Goal: Task Accomplishment & Management: Manage account settings

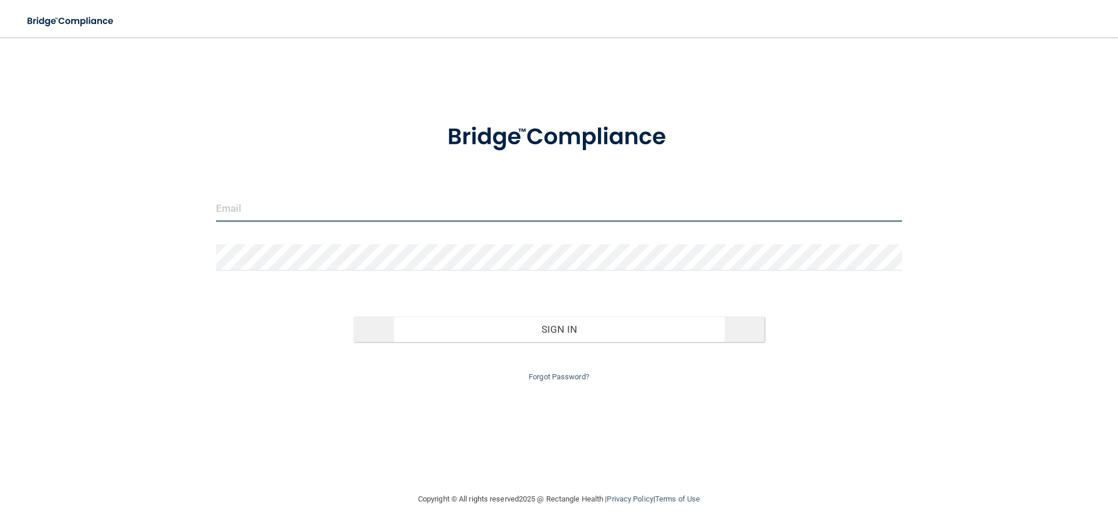
type input "[EMAIL_ADDRESS][DOMAIN_NAME]"
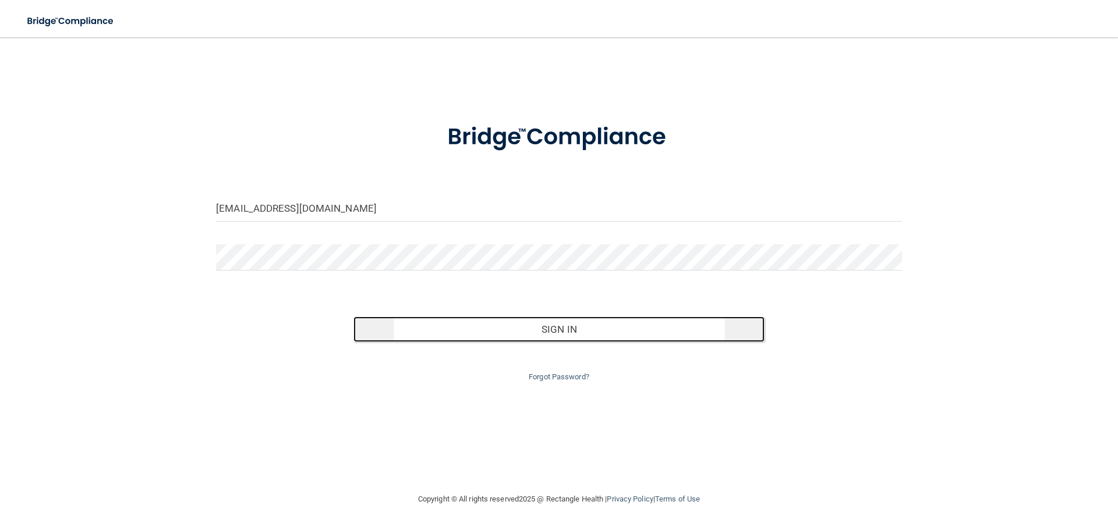
click at [569, 340] on button "Sign In" at bounding box center [559, 330] width 412 height 26
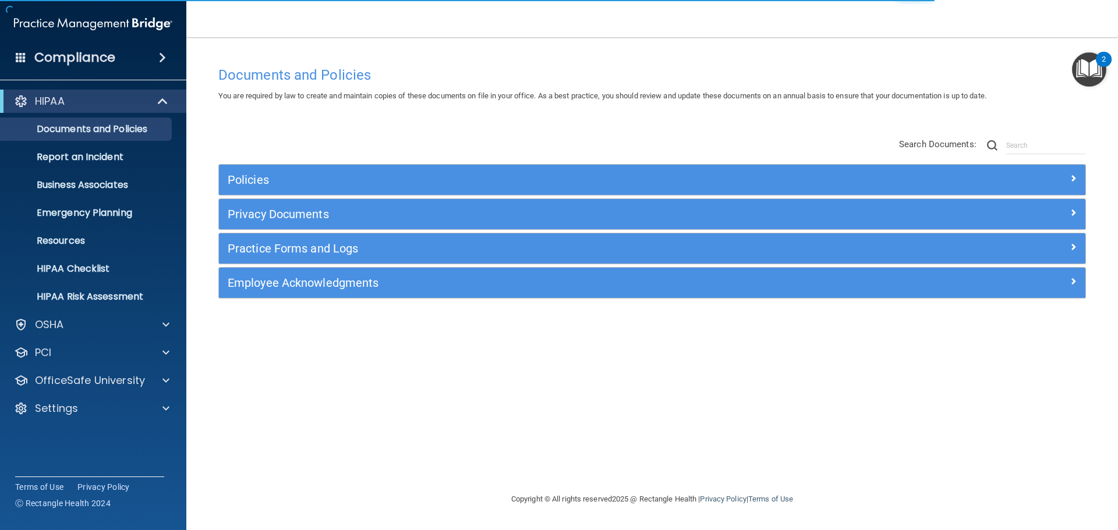
click at [165, 50] on div "Compliance" at bounding box center [93, 58] width 186 height 26
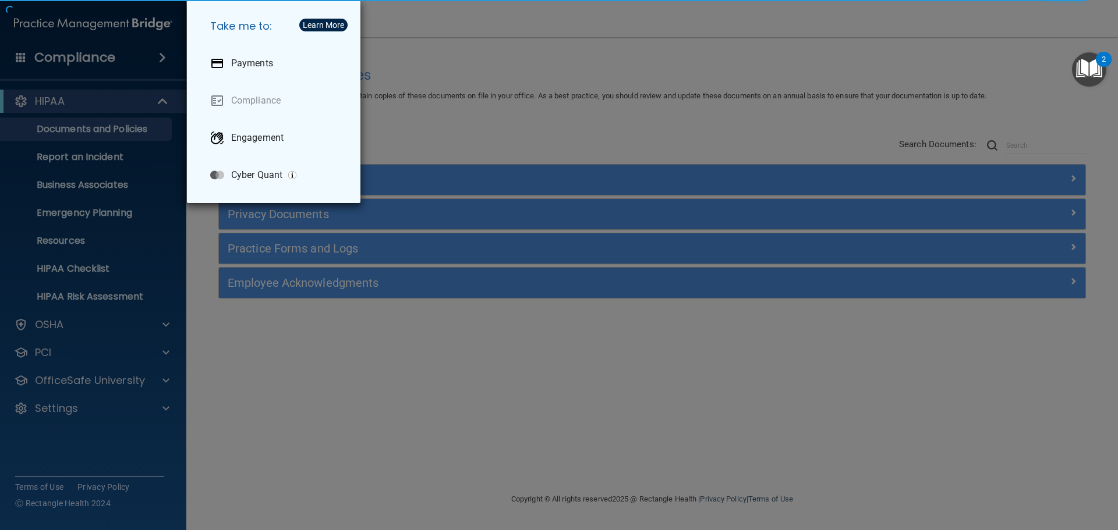
click at [450, 126] on div "Take me to: Payments Compliance Engagement Cyber Quant" at bounding box center [559, 265] width 1118 height 530
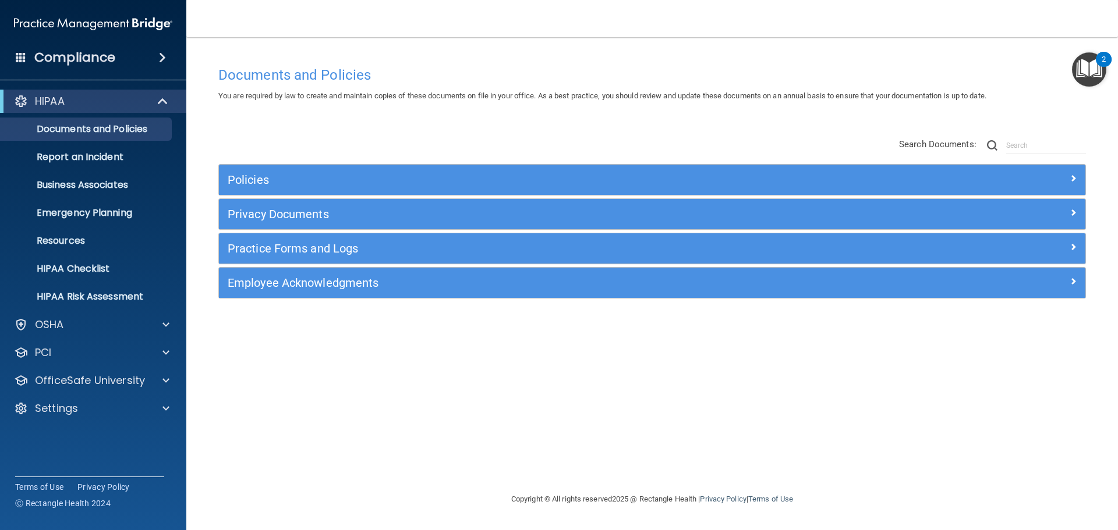
click at [94, 420] on div "HIPAA Documents and Policies Report an Incident Business Associates Emergency P…" at bounding box center [93, 257] width 187 height 345
click at [140, 411] on div "Settings" at bounding box center [77, 409] width 144 height 14
click at [75, 466] on p "My Users" at bounding box center [87, 465] width 159 height 12
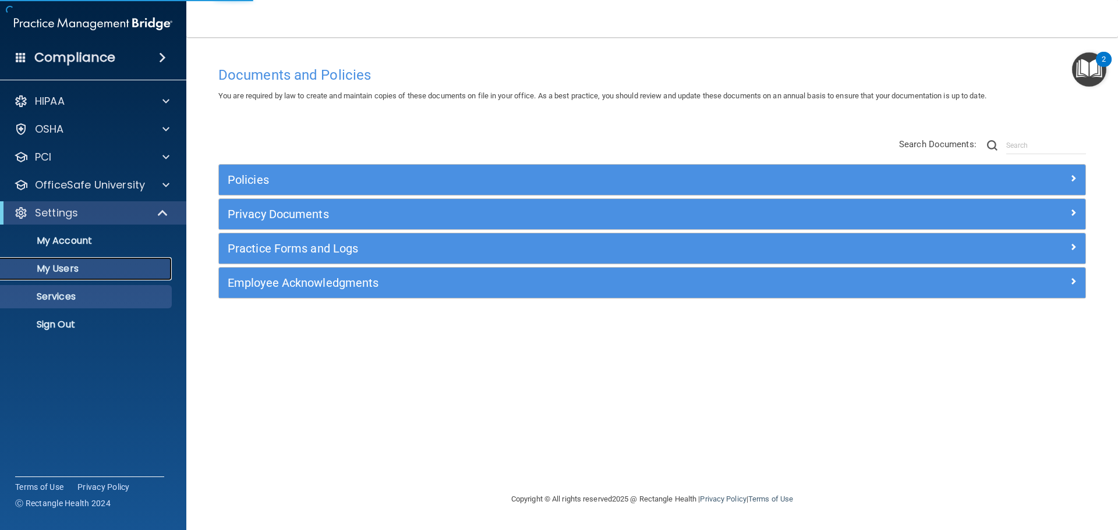
select select "20"
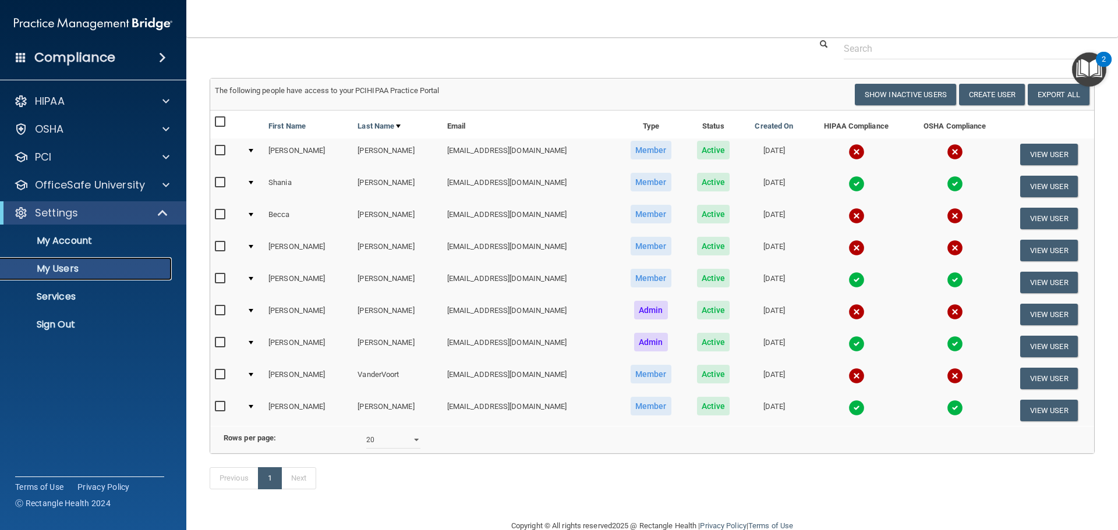
scroll to position [58, 0]
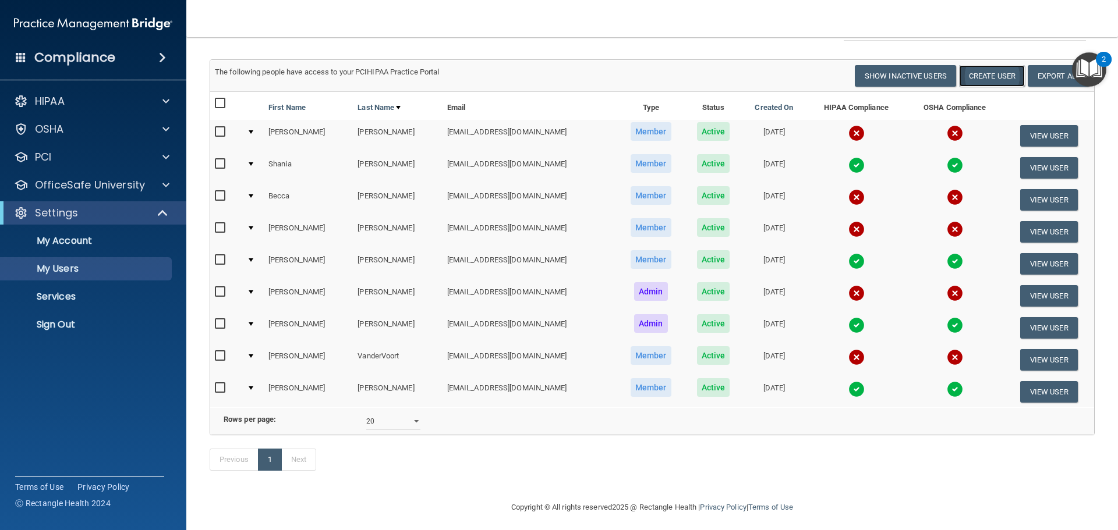
click at [990, 82] on button "Create User" at bounding box center [992, 76] width 66 height 22
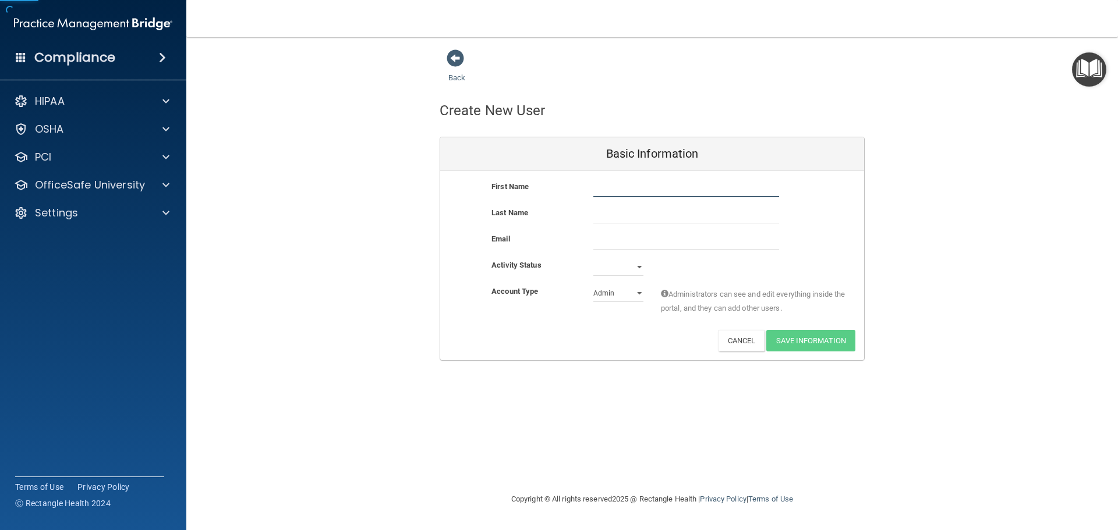
click at [700, 193] on input "text" at bounding box center [686, 188] width 186 height 17
click at [823, 114] on div "Create New User" at bounding box center [652, 111] width 443 height 29
click at [454, 61] on span at bounding box center [455, 57] width 17 height 17
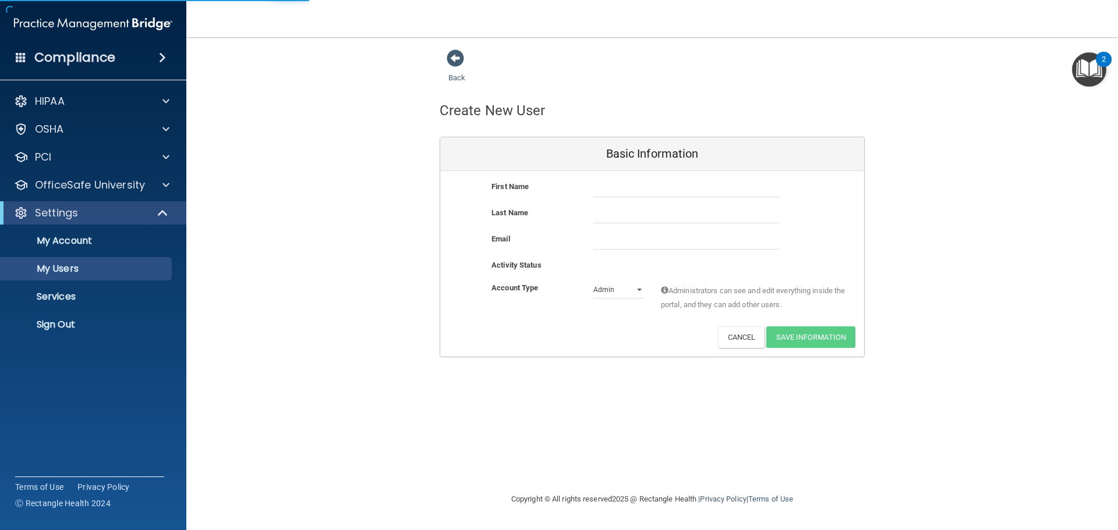
select select "20"
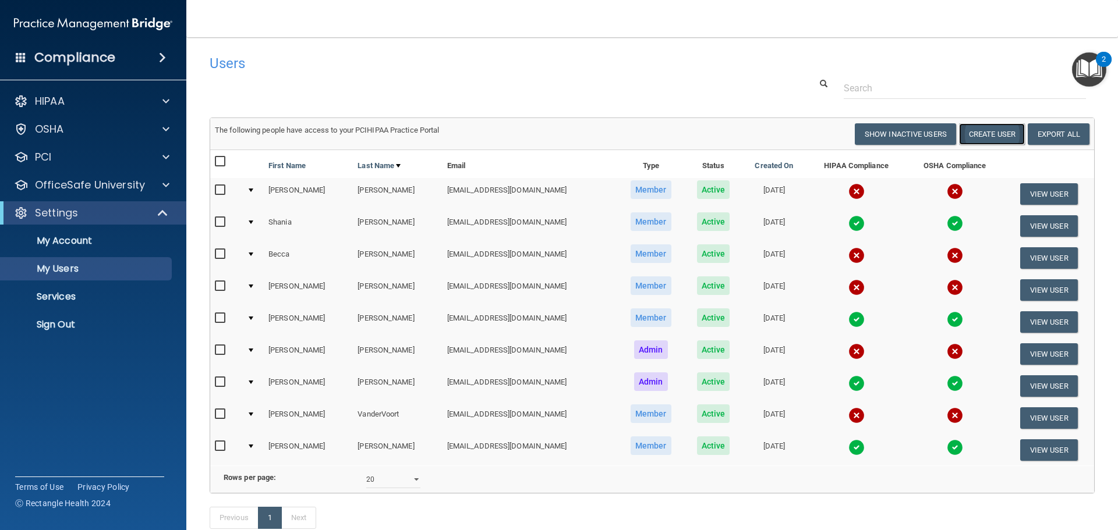
click at [993, 132] on button "Create User" at bounding box center [992, 134] width 66 height 22
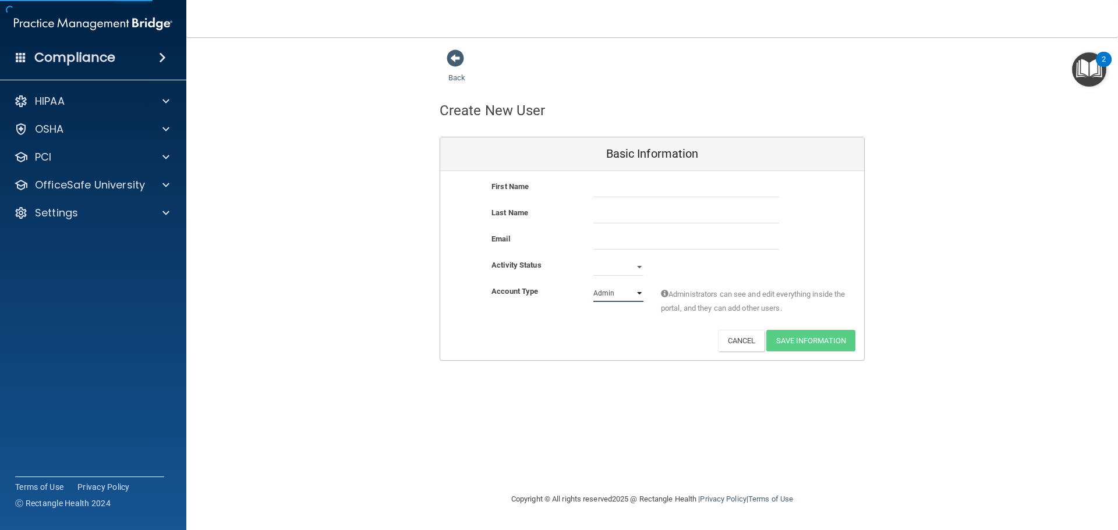
click at [642, 292] on select "Admin Member" at bounding box center [618, 293] width 50 height 17
click at [863, 274] on div "Activity Status Active Inactive" at bounding box center [652, 267] width 424 height 17
click at [454, 58] on span at bounding box center [455, 57] width 17 height 17
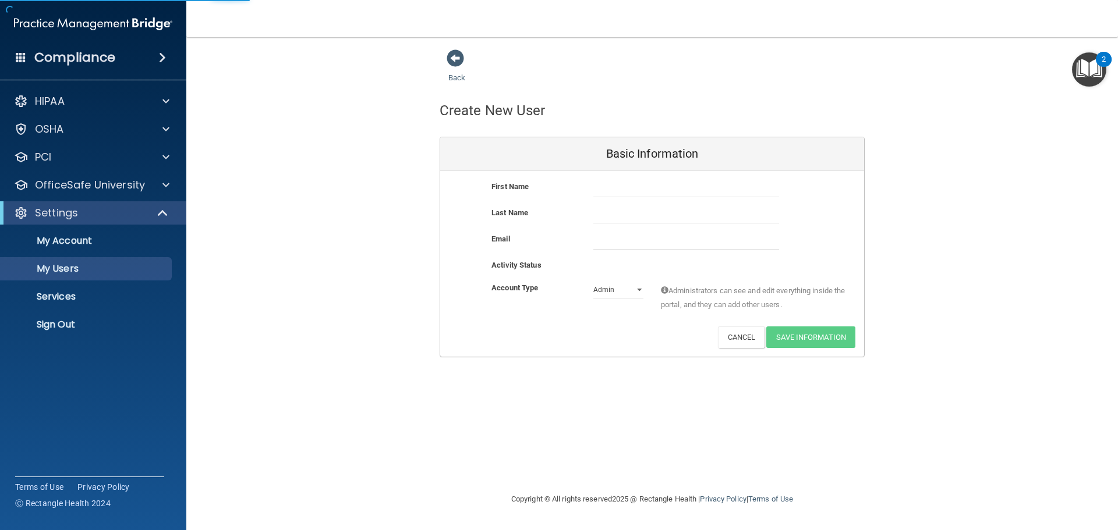
select select "20"
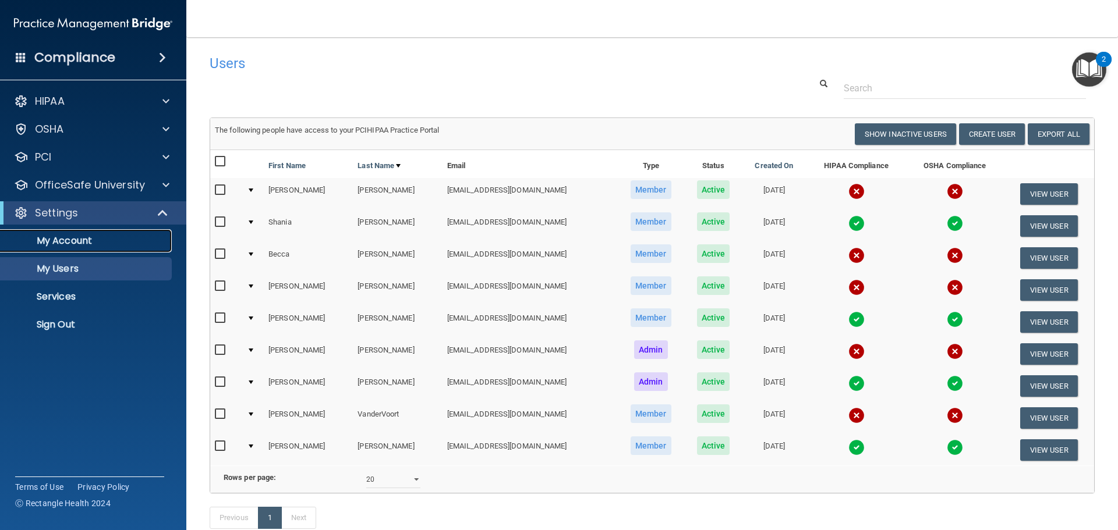
click at [68, 243] on p "My Account" at bounding box center [87, 241] width 159 height 12
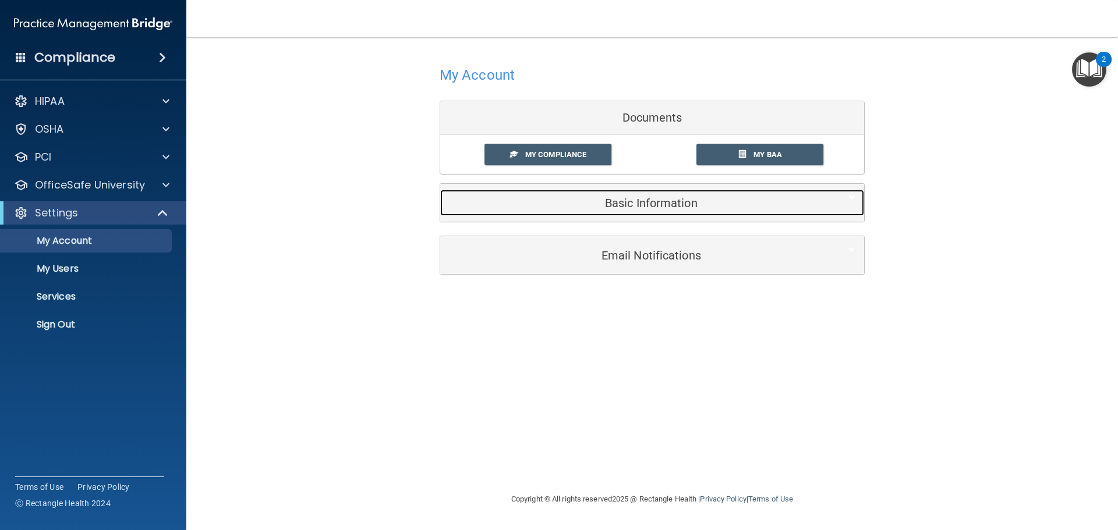
click at [662, 207] on h5 "Basic Information" at bounding box center [634, 203] width 371 height 13
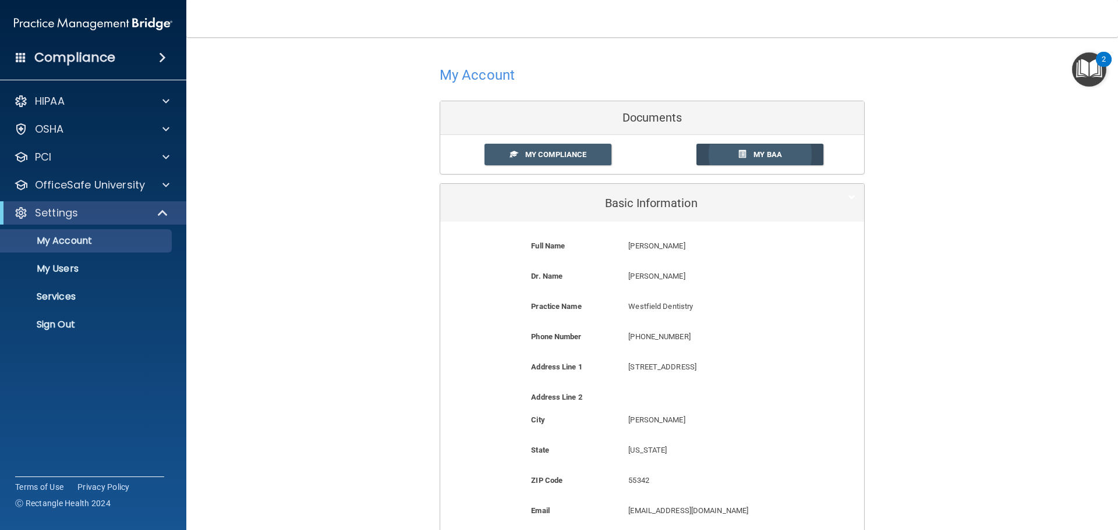
click at [759, 157] on span "My BAA" at bounding box center [767, 154] width 29 height 9
click at [68, 325] on p "Sign Out" at bounding box center [87, 325] width 159 height 12
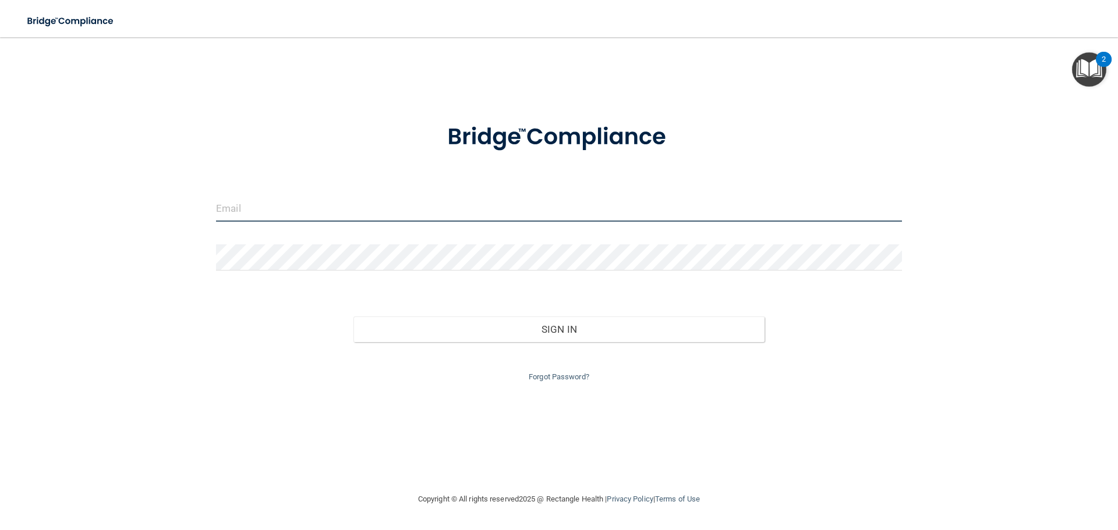
type input "[EMAIL_ADDRESS][DOMAIN_NAME]"
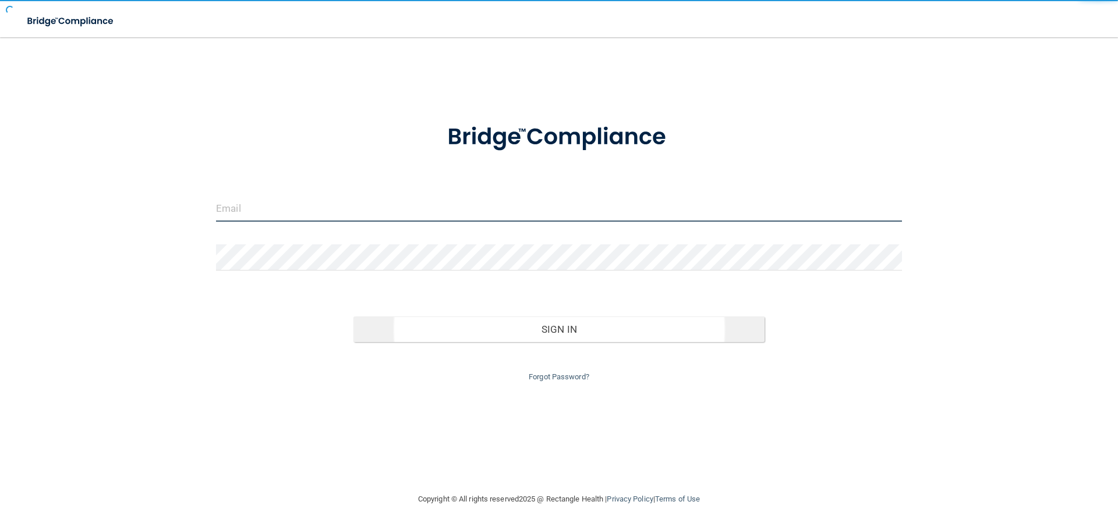
type input "[EMAIL_ADDRESS][DOMAIN_NAME]"
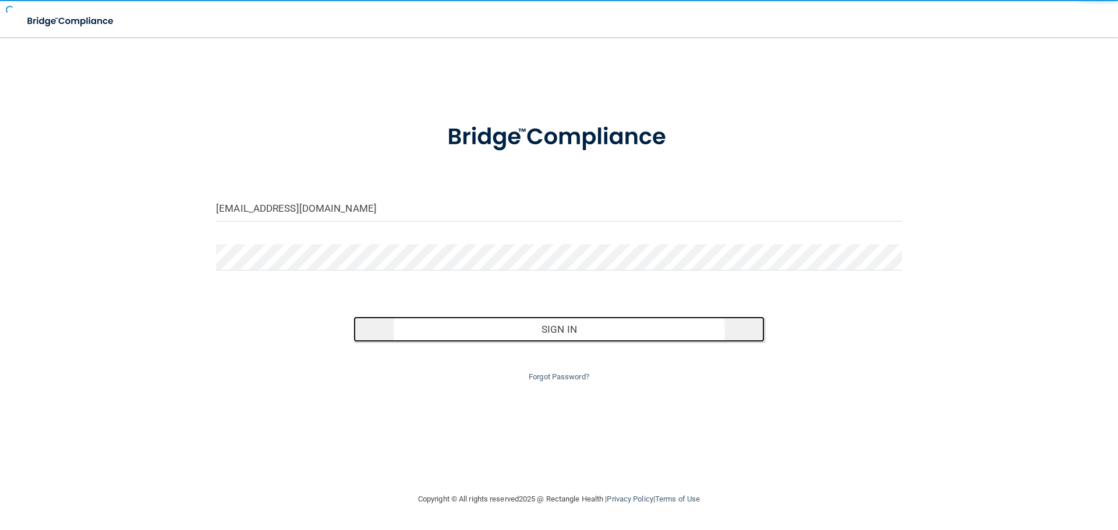
click at [550, 329] on button "Sign In" at bounding box center [559, 330] width 412 height 26
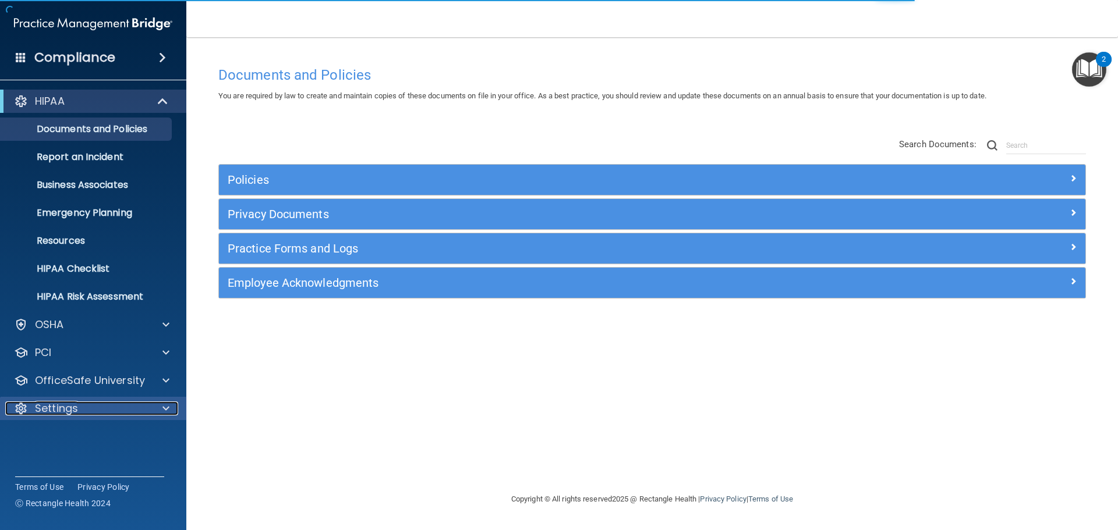
click at [169, 408] on div at bounding box center [164, 409] width 29 height 14
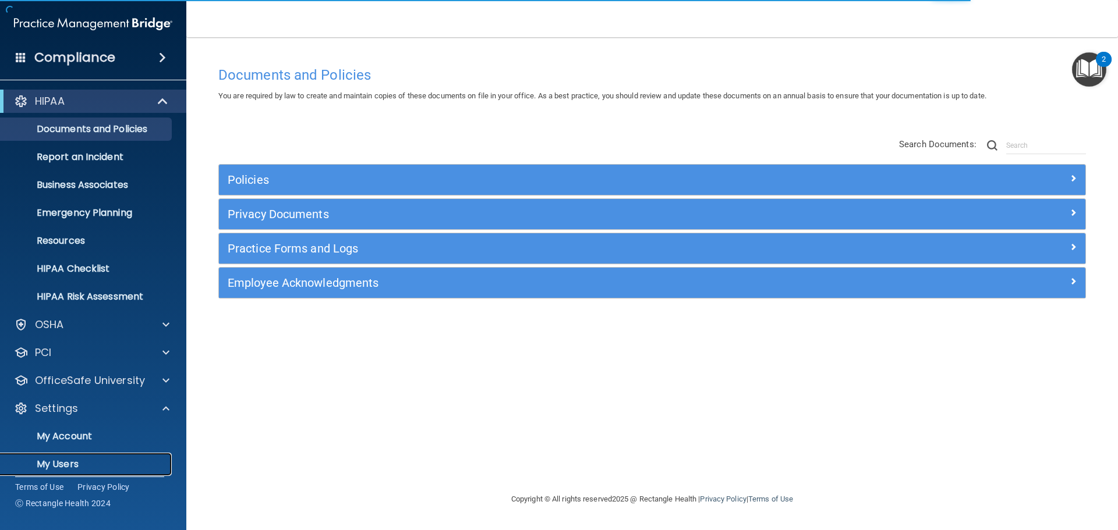
click at [73, 466] on p "My Users" at bounding box center [87, 465] width 159 height 12
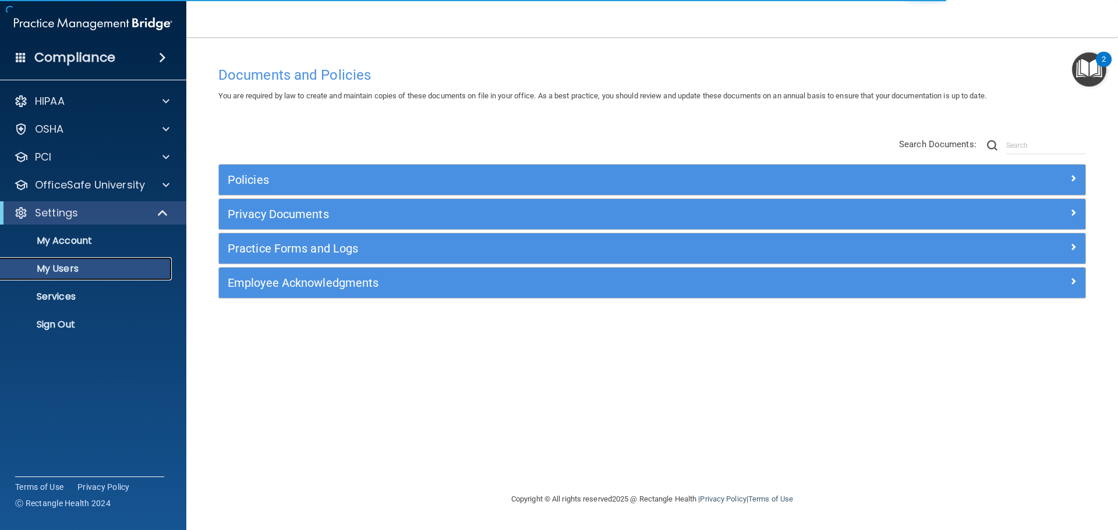
select select "20"
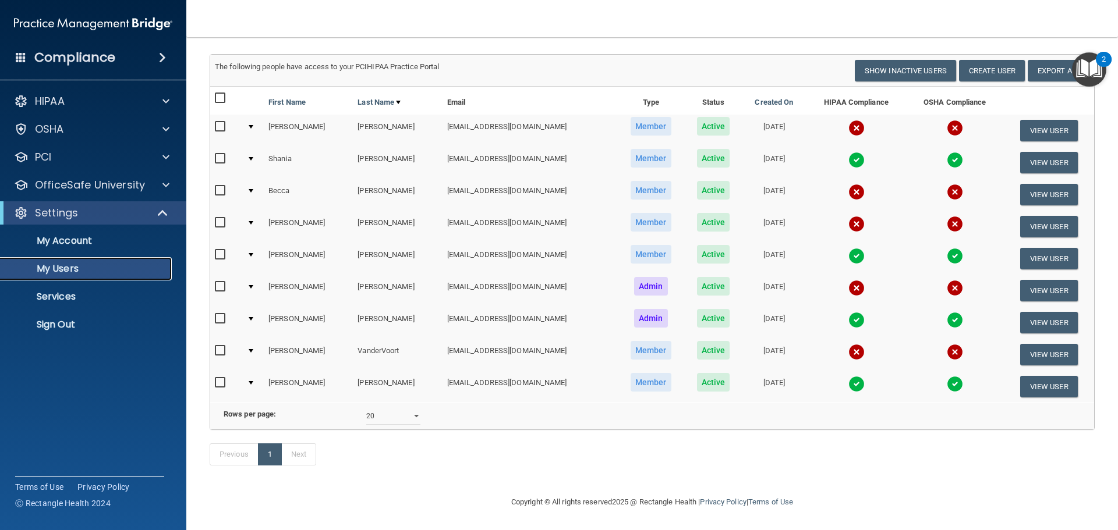
scroll to position [81, 0]
click at [252, 285] on div at bounding box center [251, 286] width 5 height 3
click at [1052, 280] on button "View User" at bounding box center [1049, 291] width 58 height 22
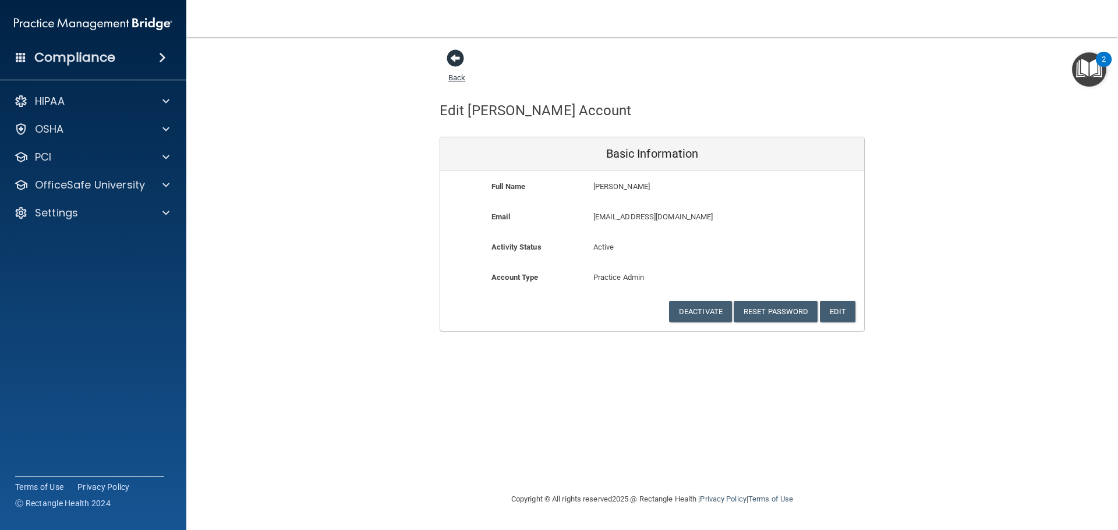
click at [451, 56] on span at bounding box center [455, 57] width 17 height 17
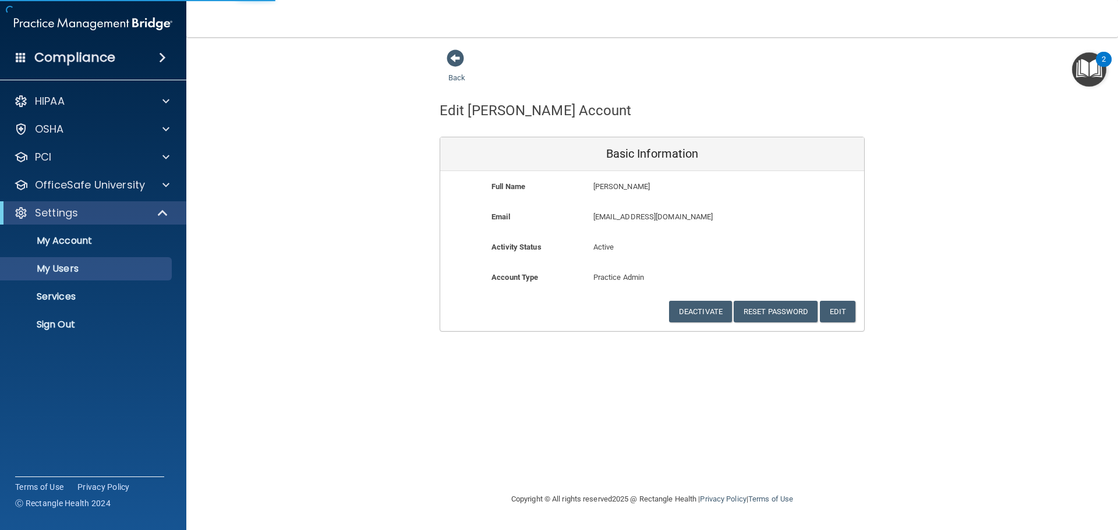
select select "20"
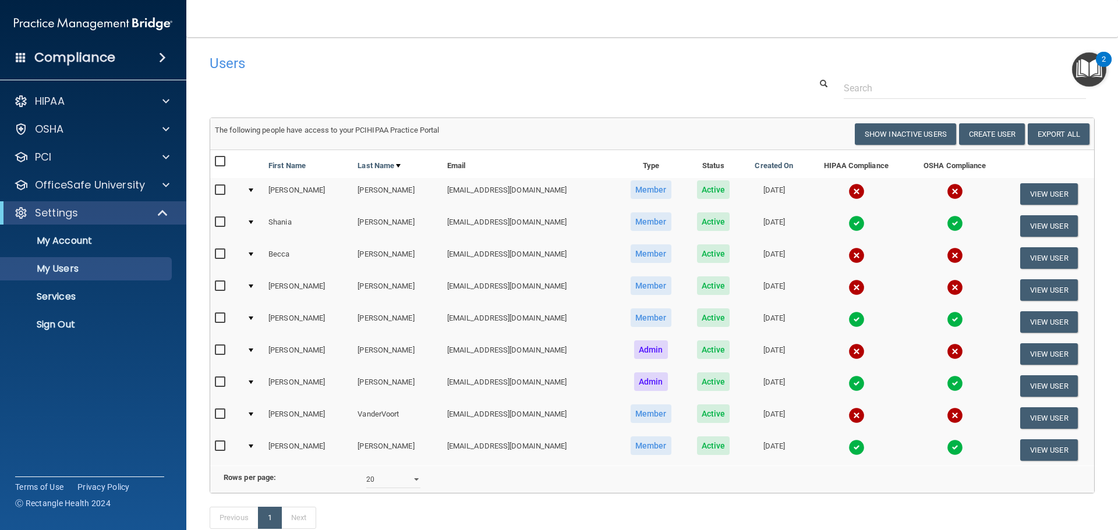
click at [252, 384] on div at bounding box center [251, 382] width 5 height 3
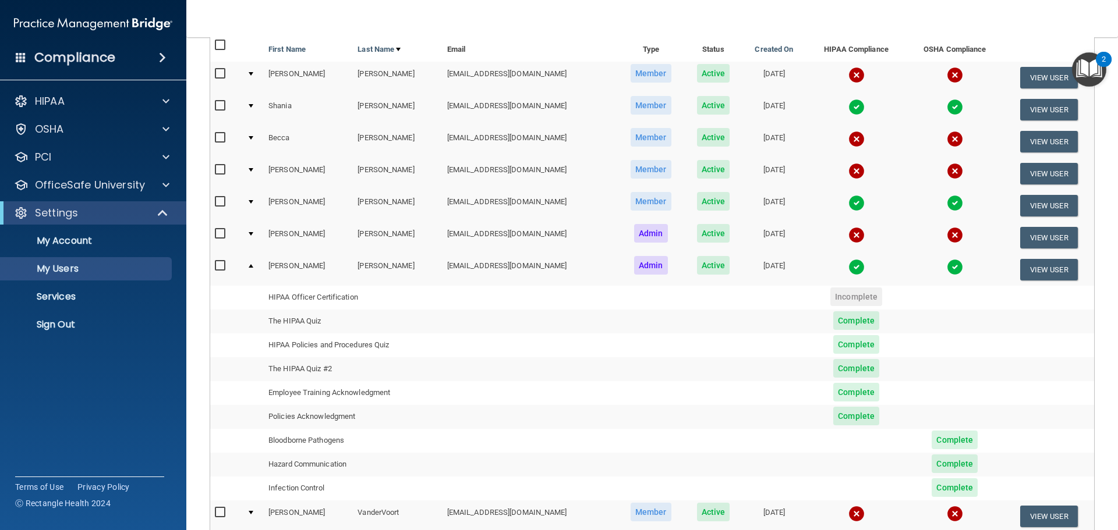
scroll to position [175, 0]
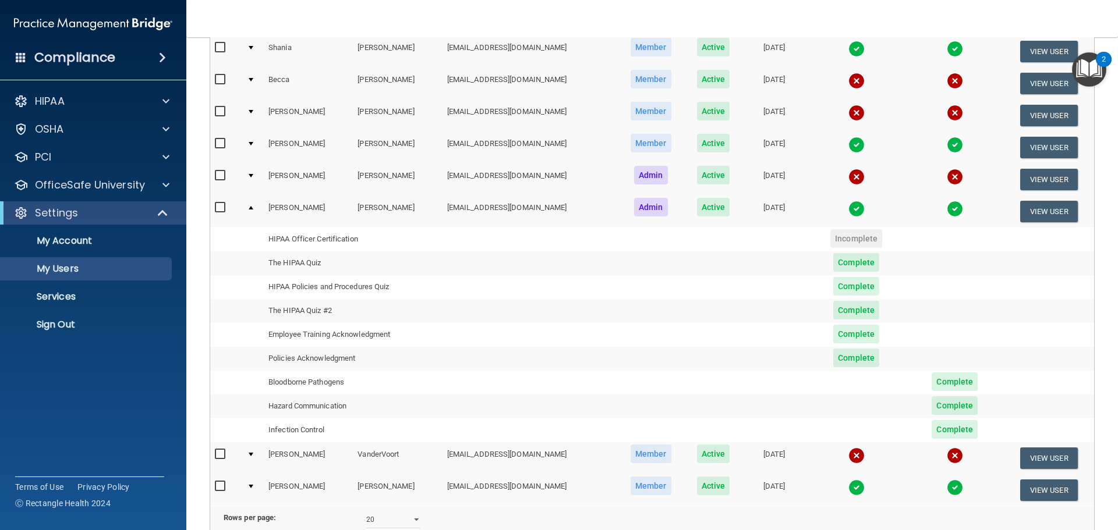
click at [250, 210] on div at bounding box center [251, 207] width 5 height 3
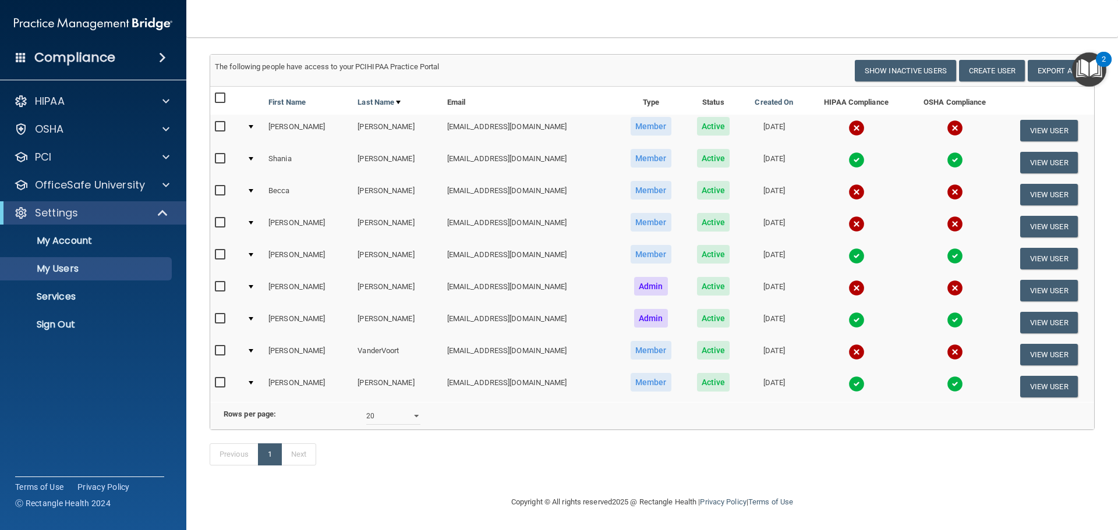
click at [249, 339] on td at bounding box center [253, 355] width 22 height 32
click at [252, 381] on div at bounding box center [251, 382] width 5 height 3
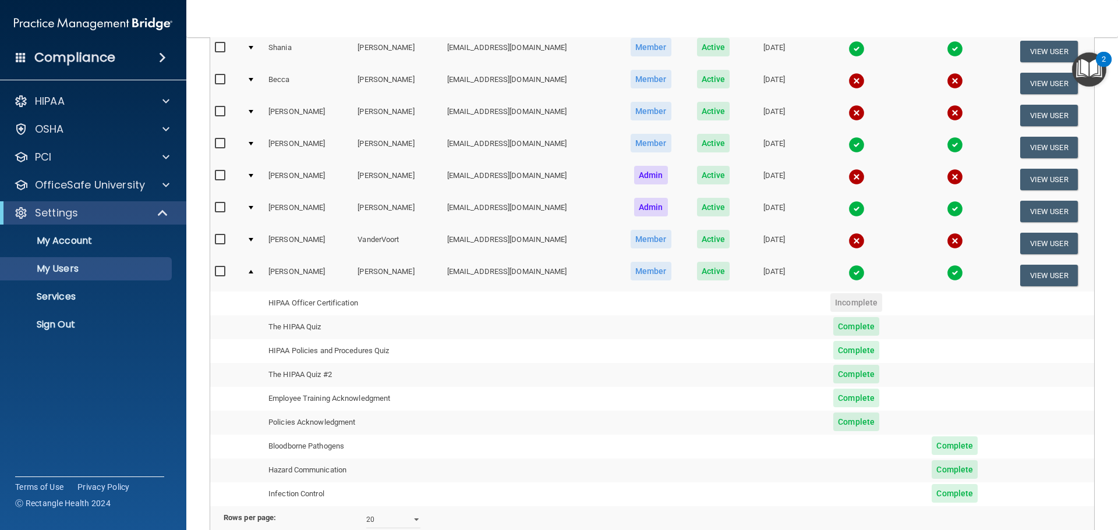
click at [252, 269] on td at bounding box center [253, 275] width 22 height 31
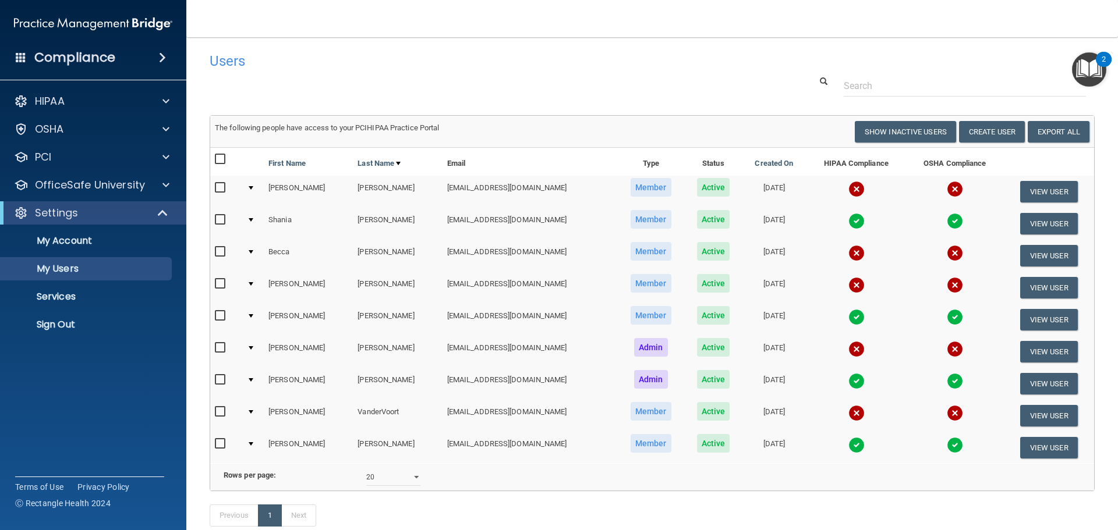
scroll to position [0, 0]
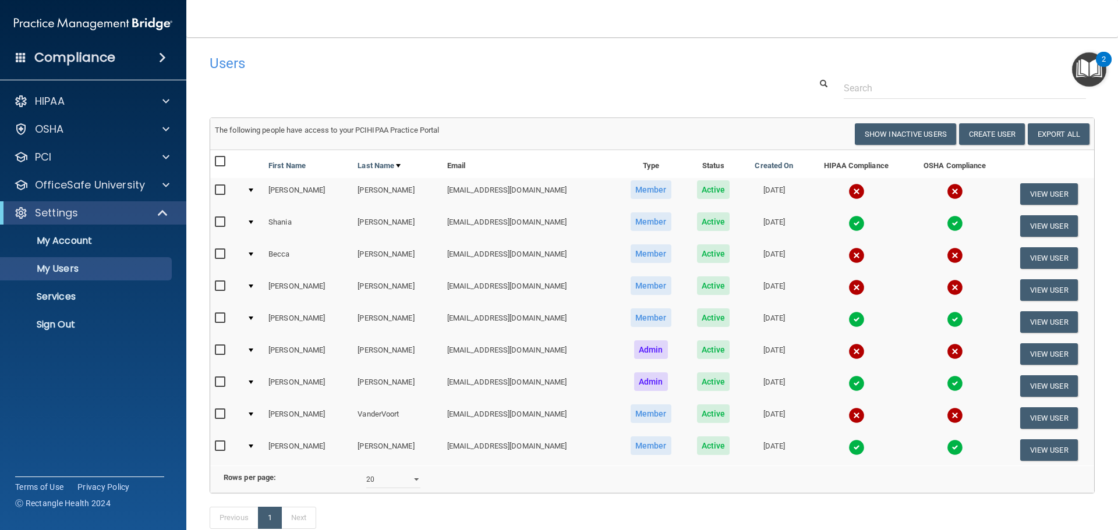
click at [569, 66] on h4 "Users" at bounding box center [464, 63] width 509 height 15
click at [49, 322] on p "Sign Out" at bounding box center [87, 325] width 159 height 12
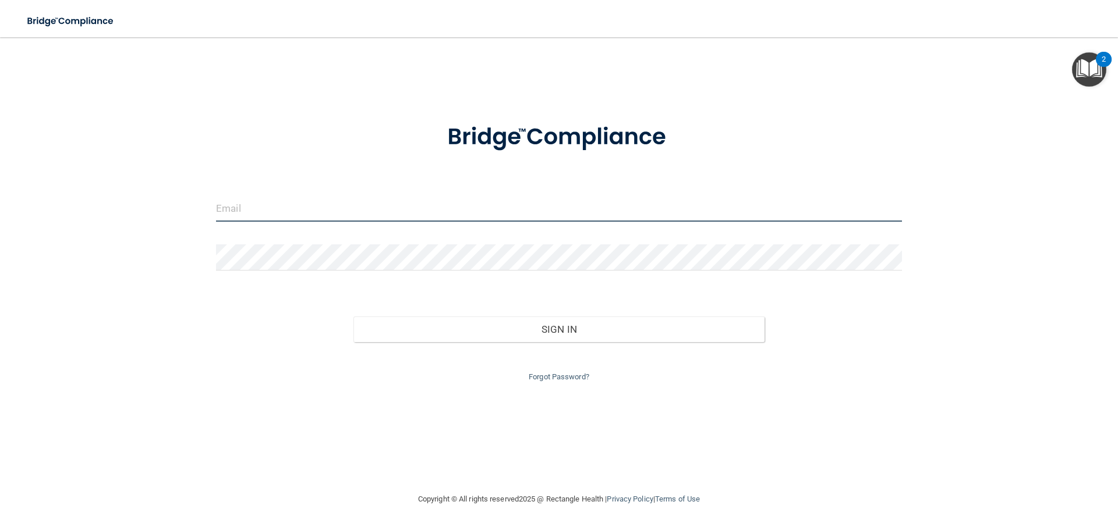
type input "[EMAIL_ADDRESS][DOMAIN_NAME]"
